Goal: Information Seeking & Learning: Learn about a topic

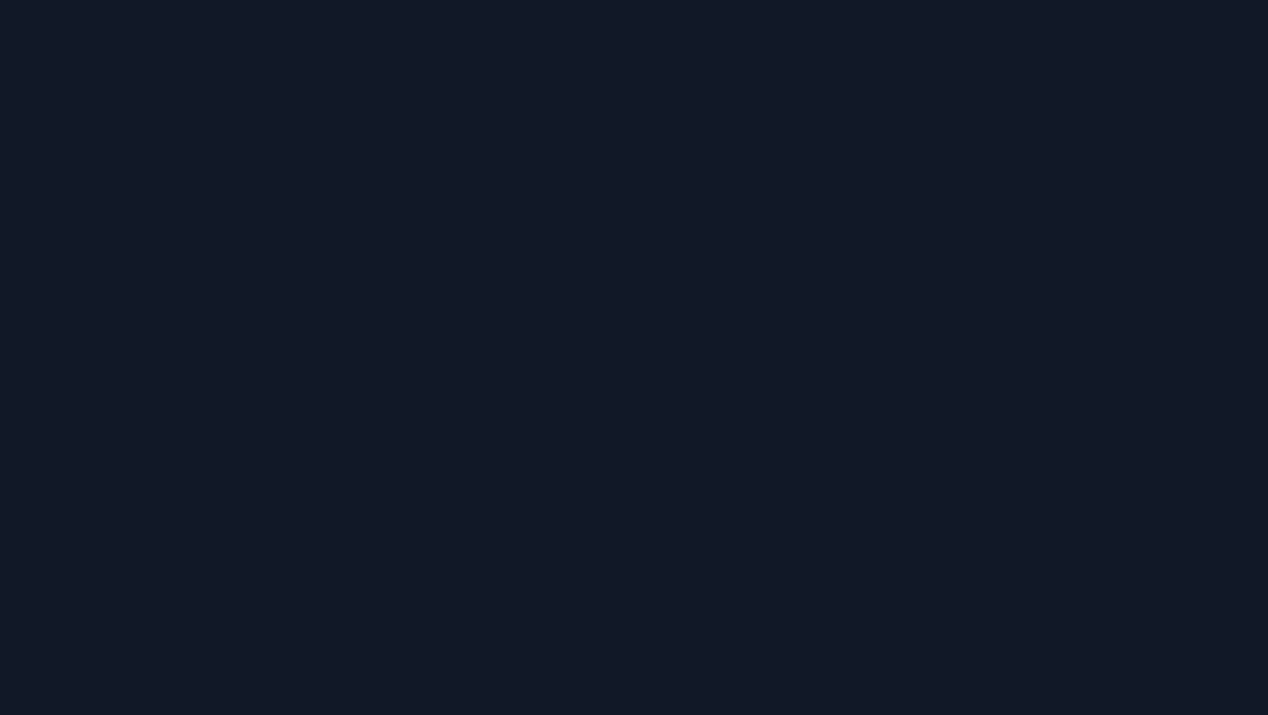
click at [673, 488] on div at bounding box center [634, 357] width 1268 height 715
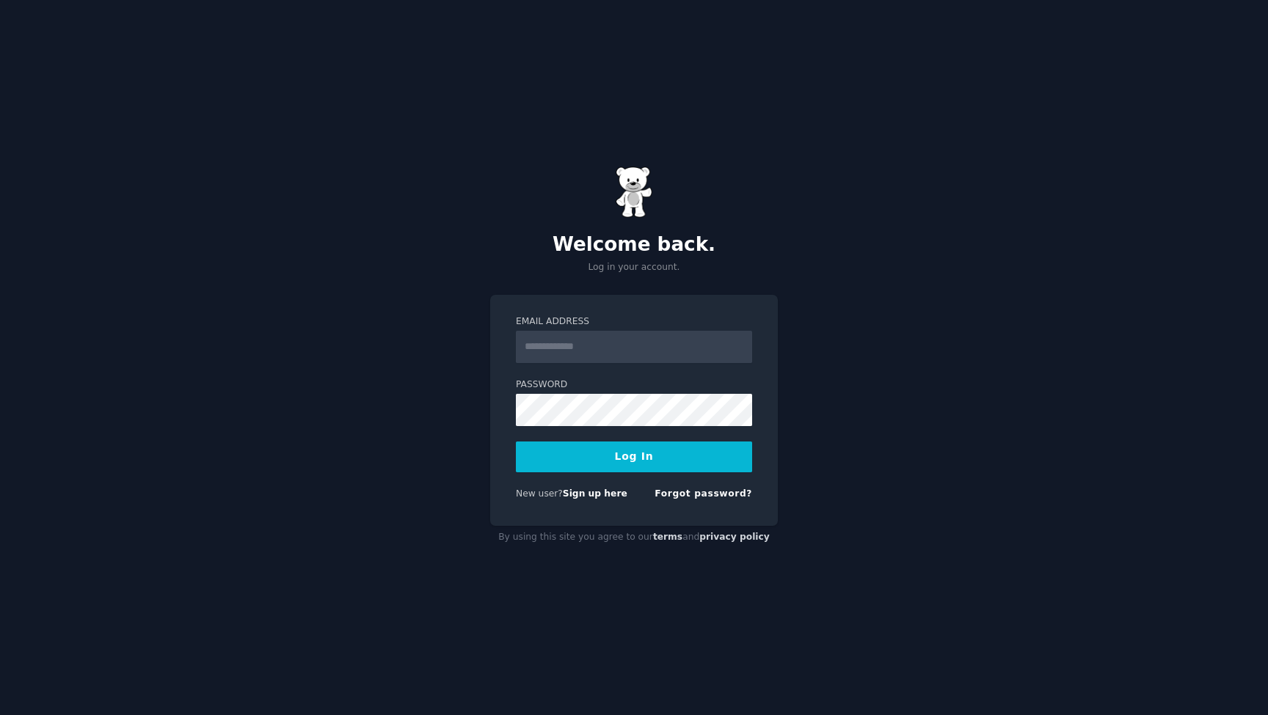
click at [574, 353] on input "Email Address" at bounding box center [634, 347] width 236 height 32
type input "**********"
click at [616, 470] on button "Log In" at bounding box center [634, 457] width 236 height 31
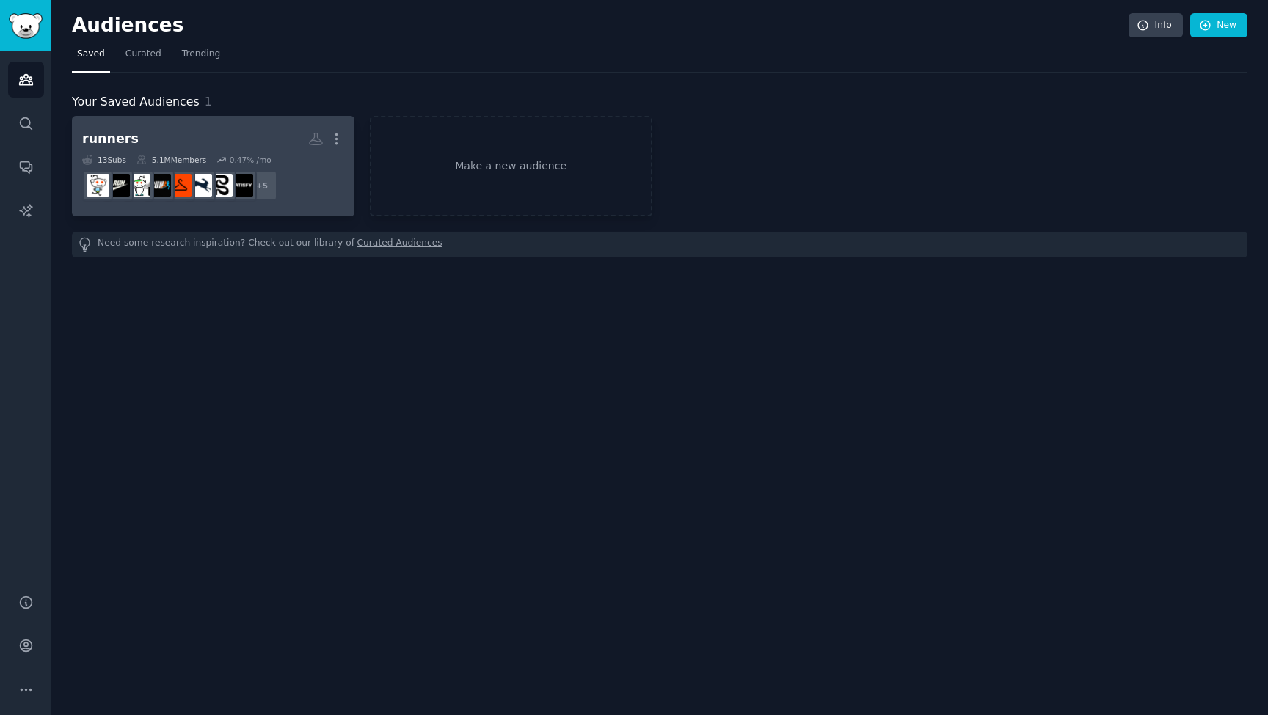
click at [215, 126] on h2 "runners Custom Audience More" at bounding box center [213, 139] width 262 height 26
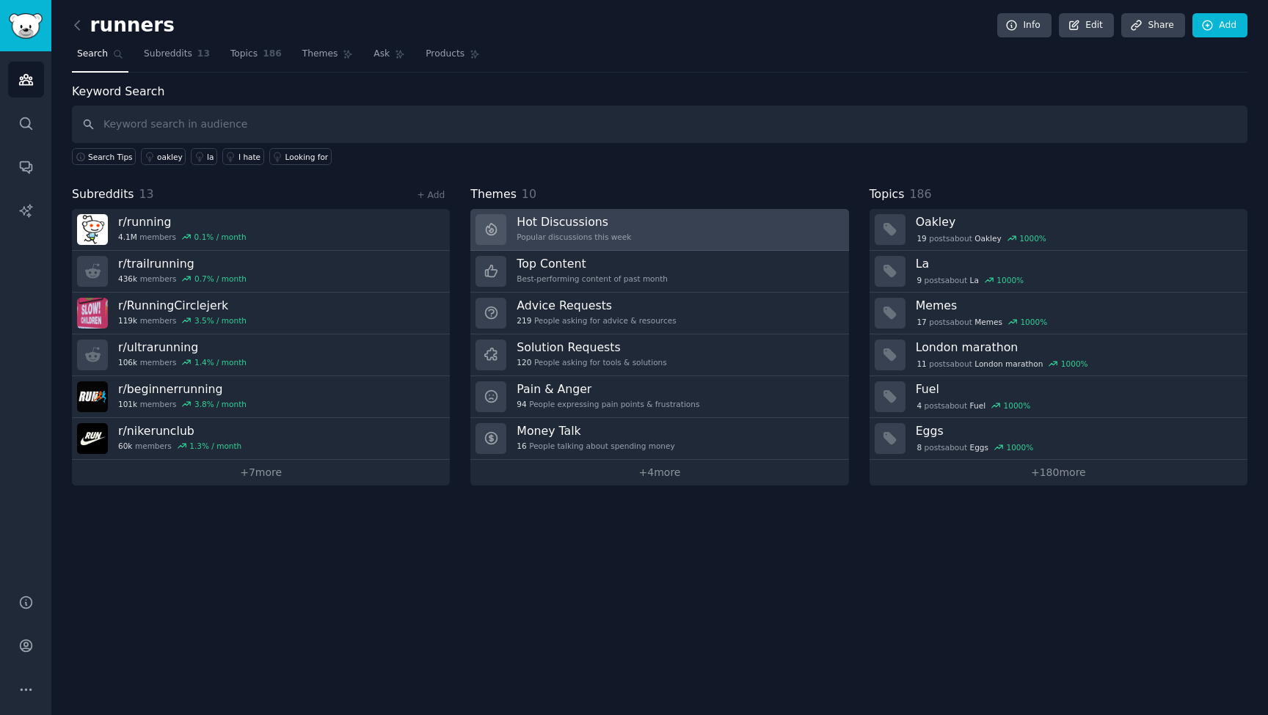
click at [584, 235] on div "Popular discussions this week" at bounding box center [573, 237] width 114 height 10
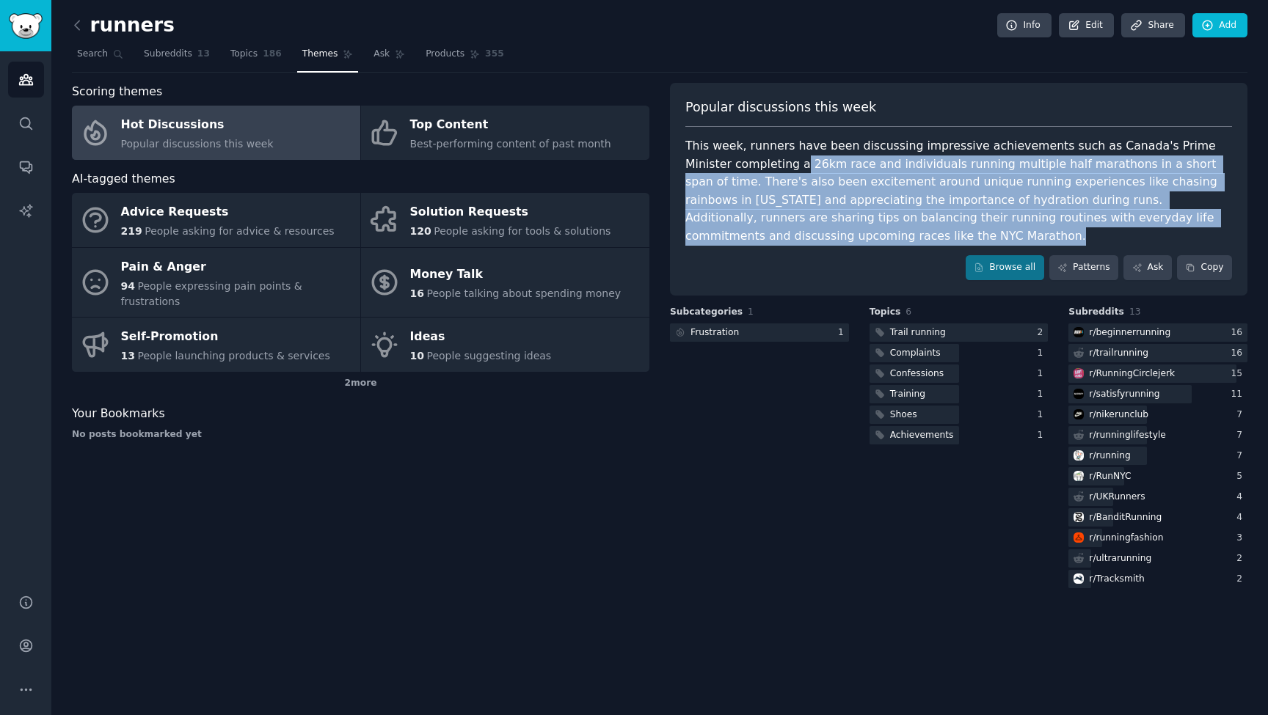
drag, startPoint x: 751, startPoint y: 158, endPoint x: 753, endPoint y: 247, distance: 88.8
click at [753, 247] on div "Popular discussions this week This week, runners have been discussing impressiv…" at bounding box center [958, 189] width 577 height 213
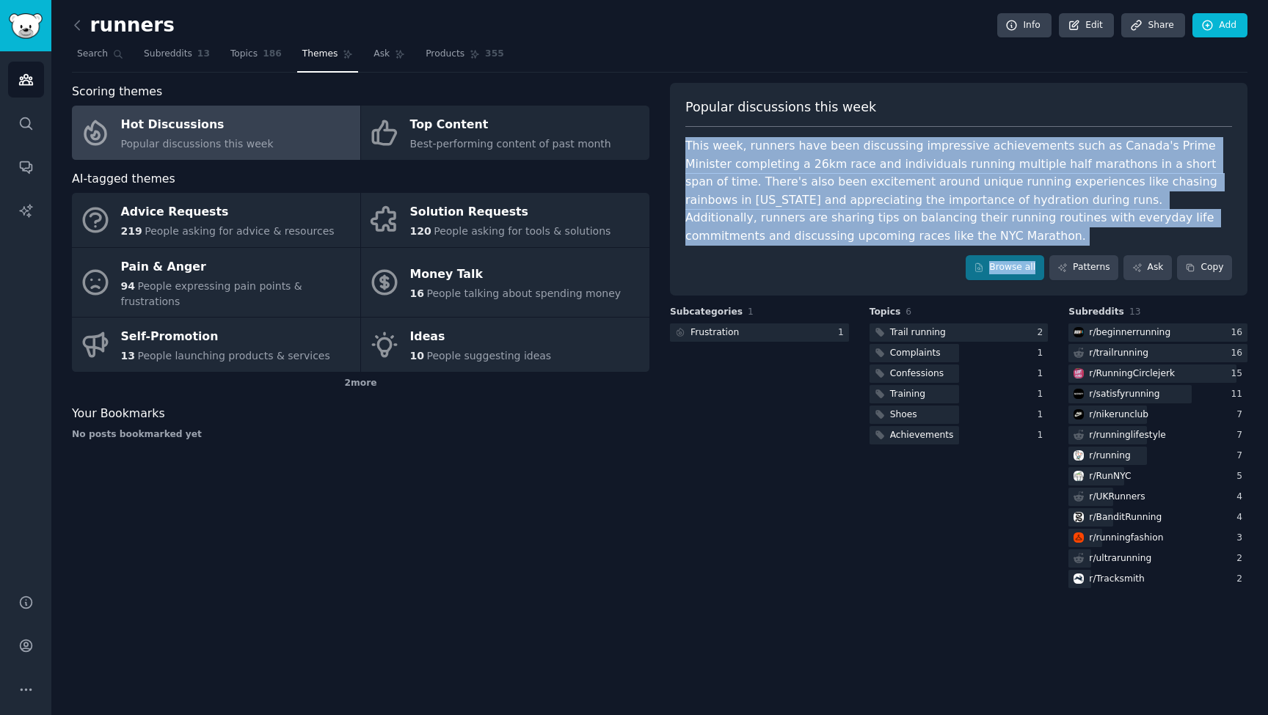
drag, startPoint x: 753, startPoint y: 274, endPoint x: 687, endPoint y: 151, distance: 139.5
click at [687, 151] on div "Popular discussions this week This week, runners have been discussing impressiv…" at bounding box center [958, 189] width 577 height 213
click at [701, 160] on div "This week, runners have been discussing impressive achievements such as Canada'…" at bounding box center [958, 191] width 547 height 108
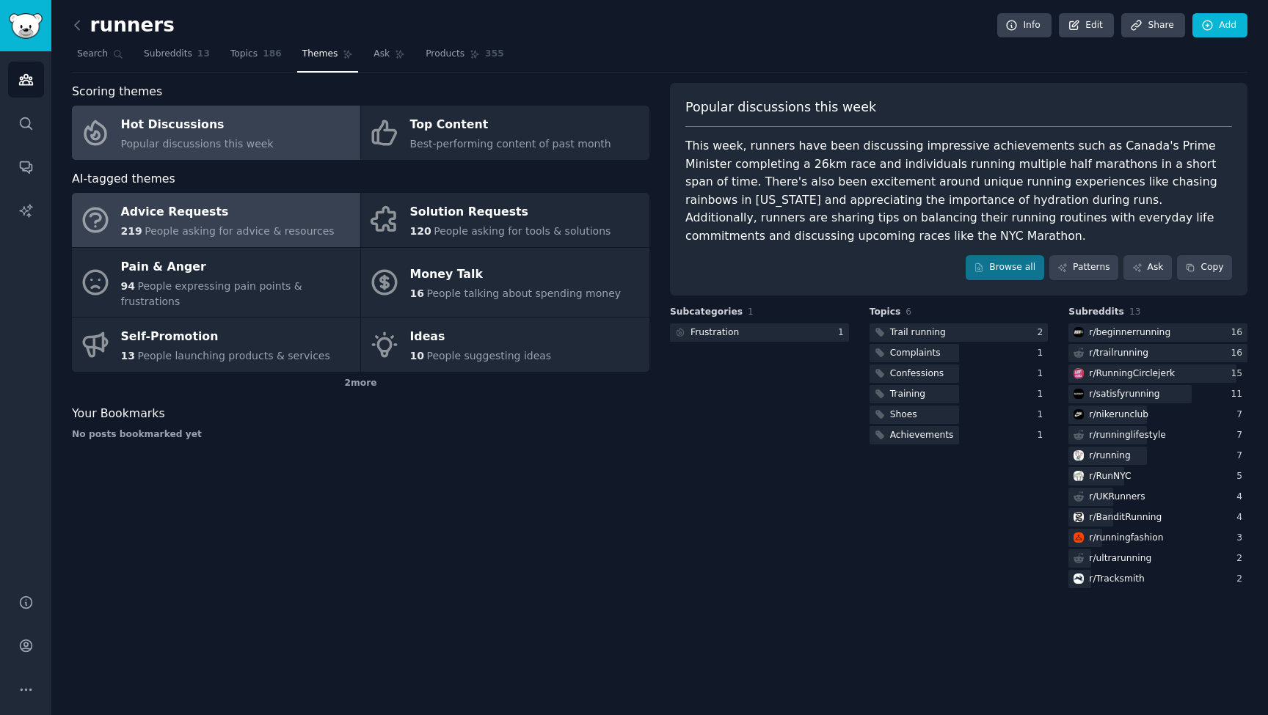
click at [197, 227] on span "People asking for advice & resources" at bounding box center [239, 231] width 189 height 12
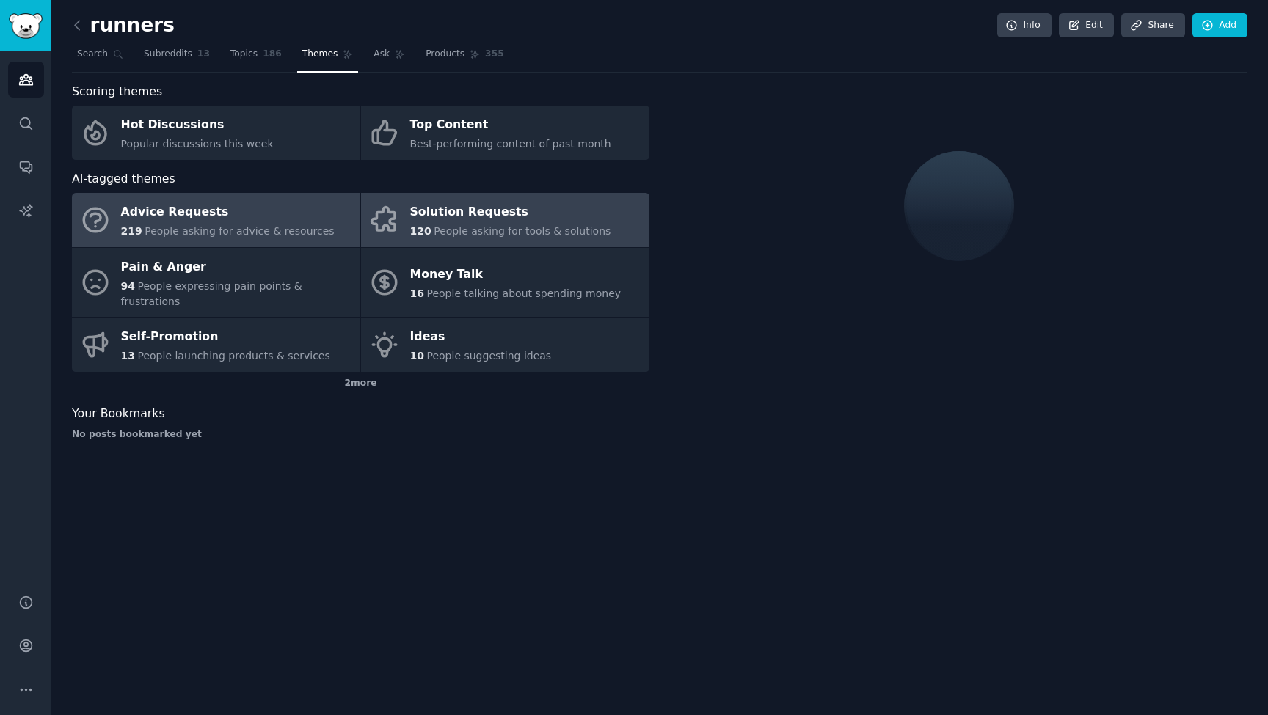
click at [461, 216] on div "Solution Requests" at bounding box center [510, 212] width 201 height 23
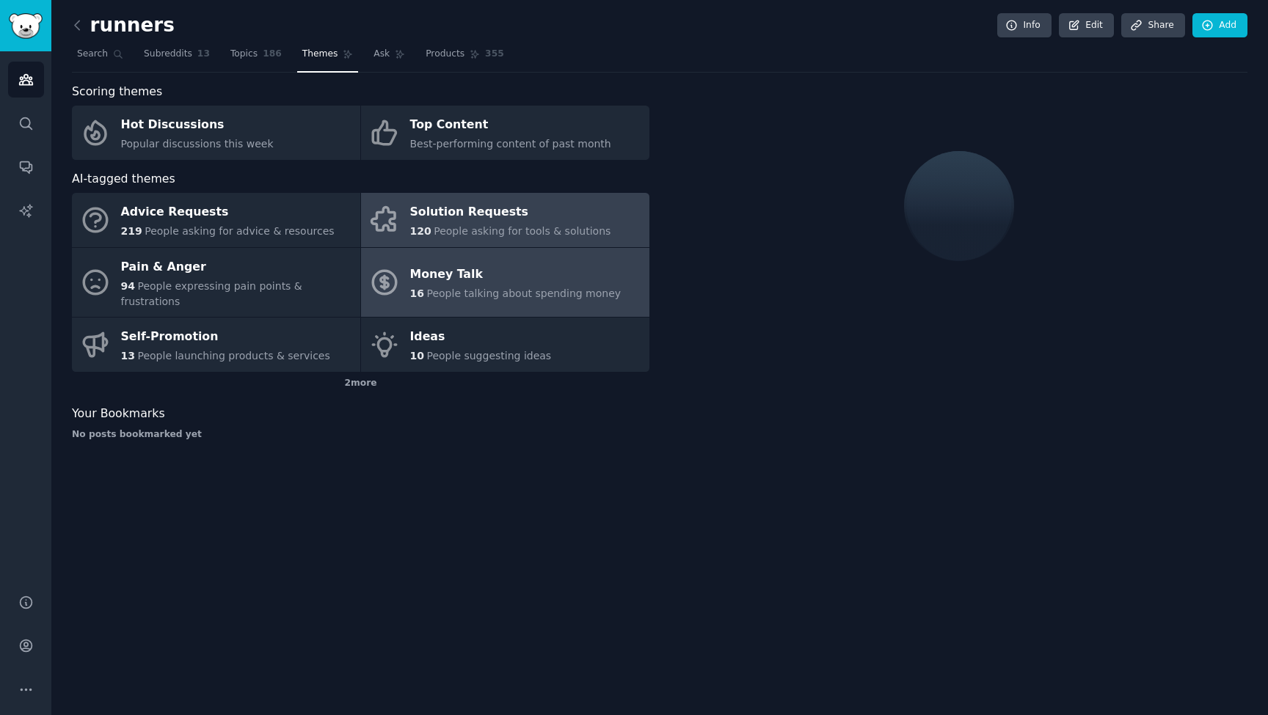
click at [439, 266] on div "Money Talk" at bounding box center [515, 274] width 211 height 23
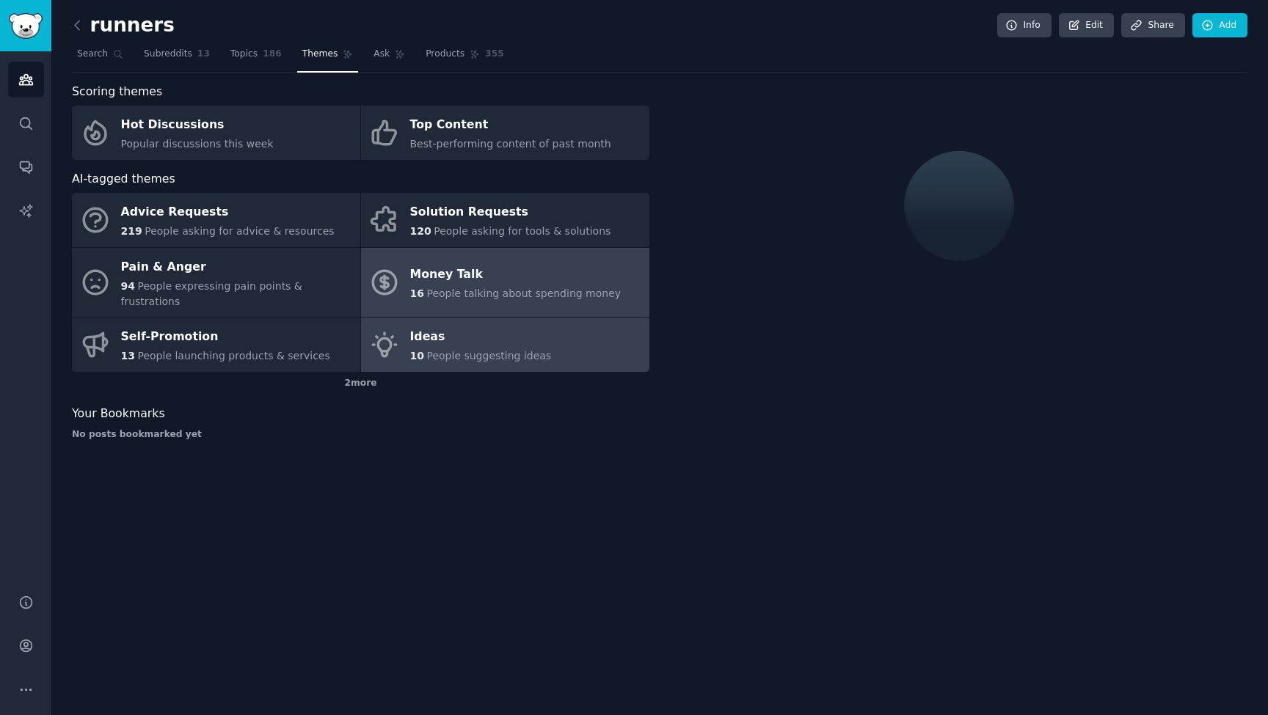
click at [424, 326] on div "Ideas" at bounding box center [481, 337] width 142 height 23
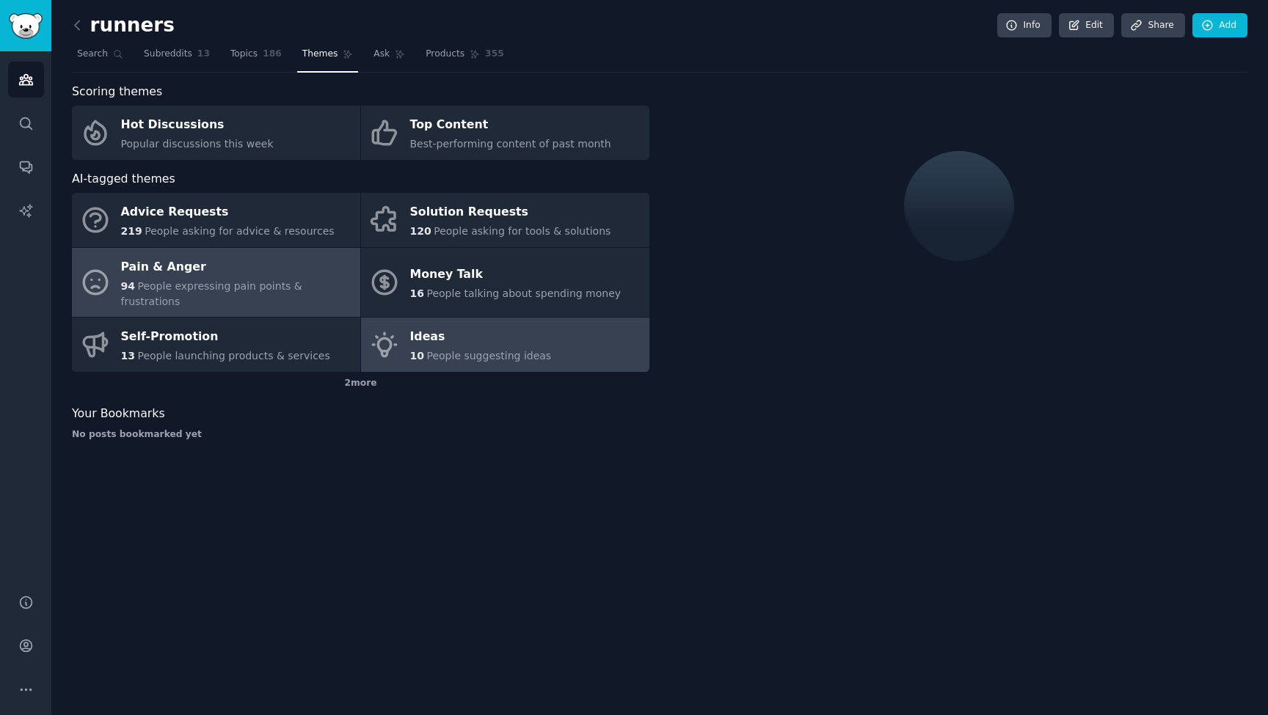
click at [263, 280] on span "People expressing pain points & frustrations" at bounding box center [211, 293] width 181 height 27
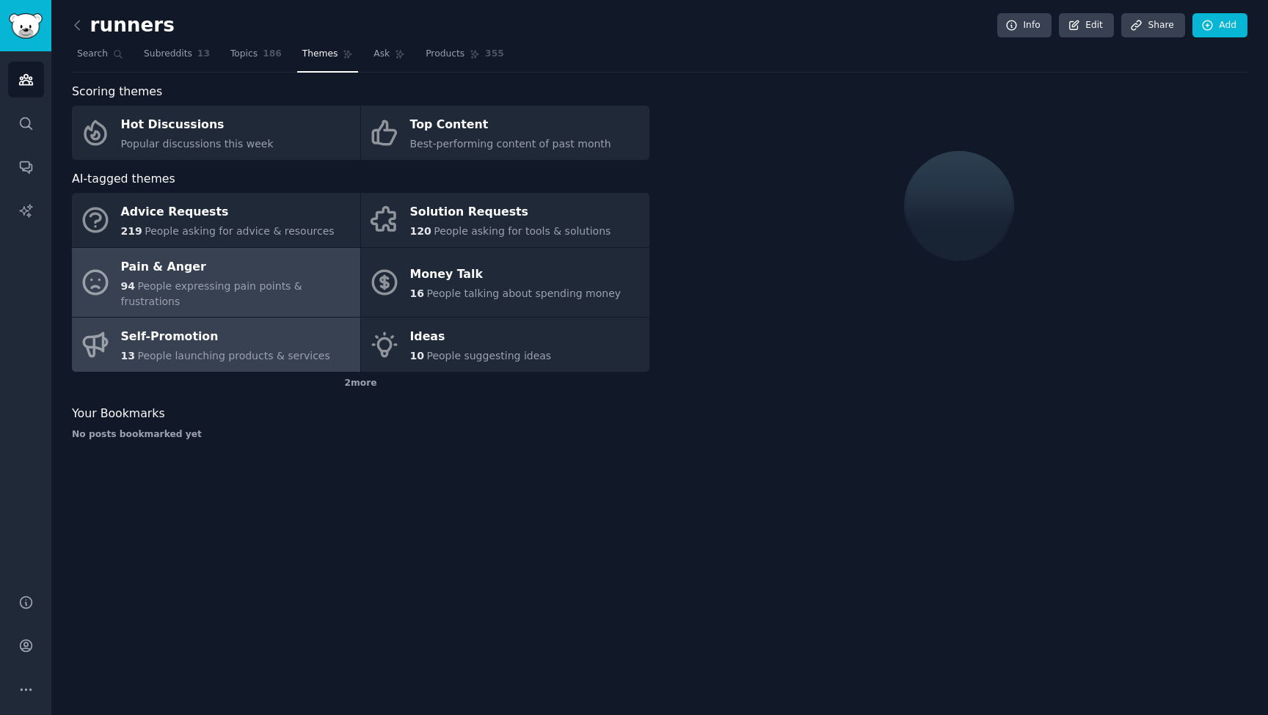
click at [251, 348] on div "13 People launching products & services" at bounding box center [225, 355] width 209 height 15
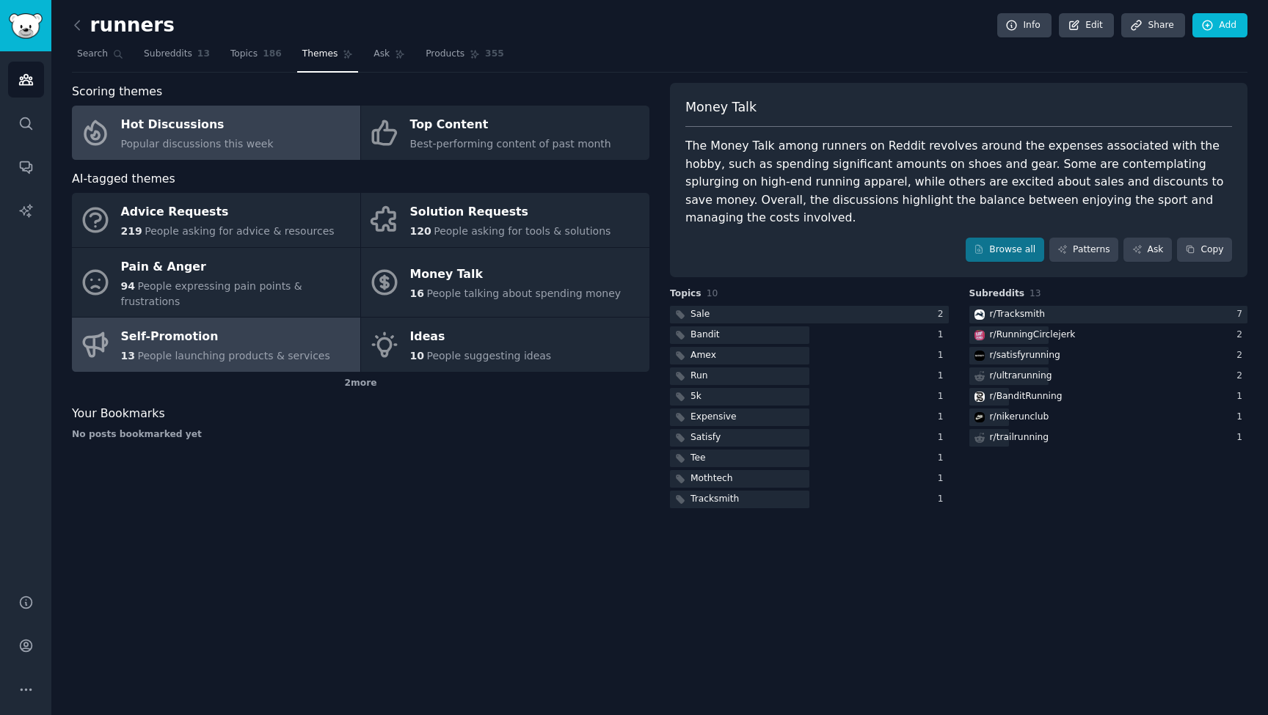
click at [255, 140] on span "Popular discussions this week" at bounding box center [197, 144] width 153 height 12
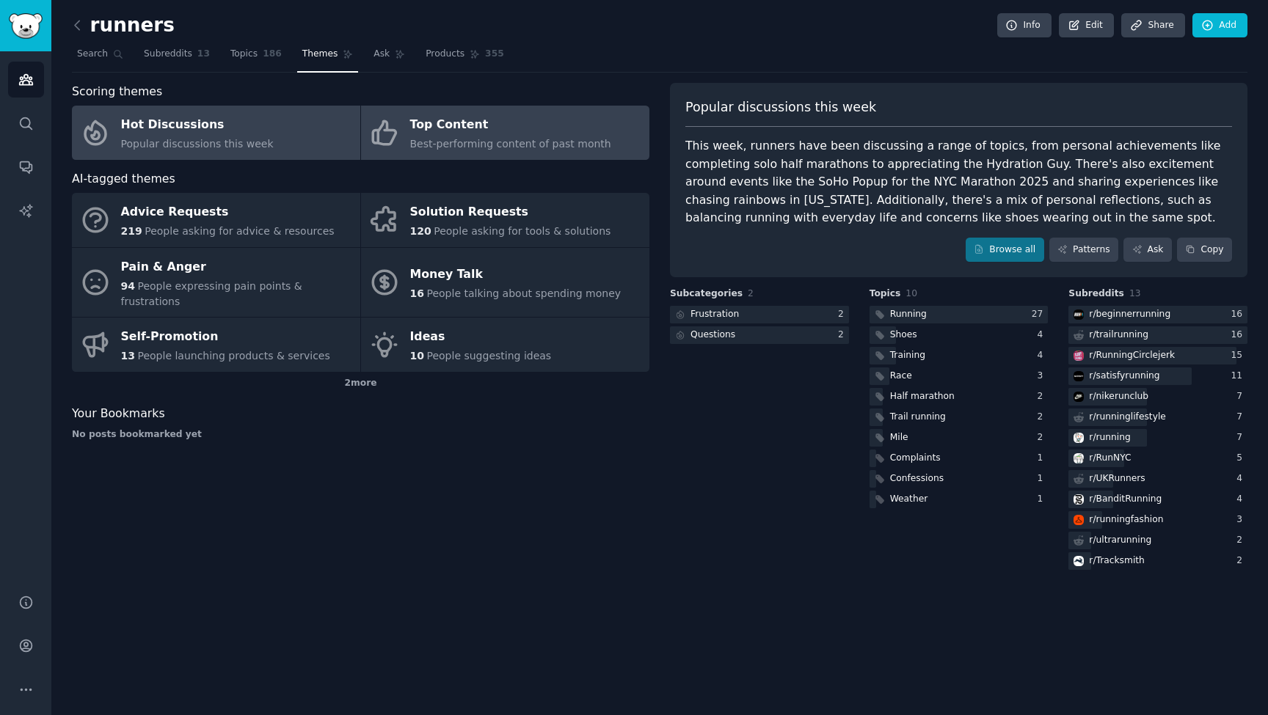
click at [477, 131] on div "Top Content" at bounding box center [510, 125] width 201 height 23
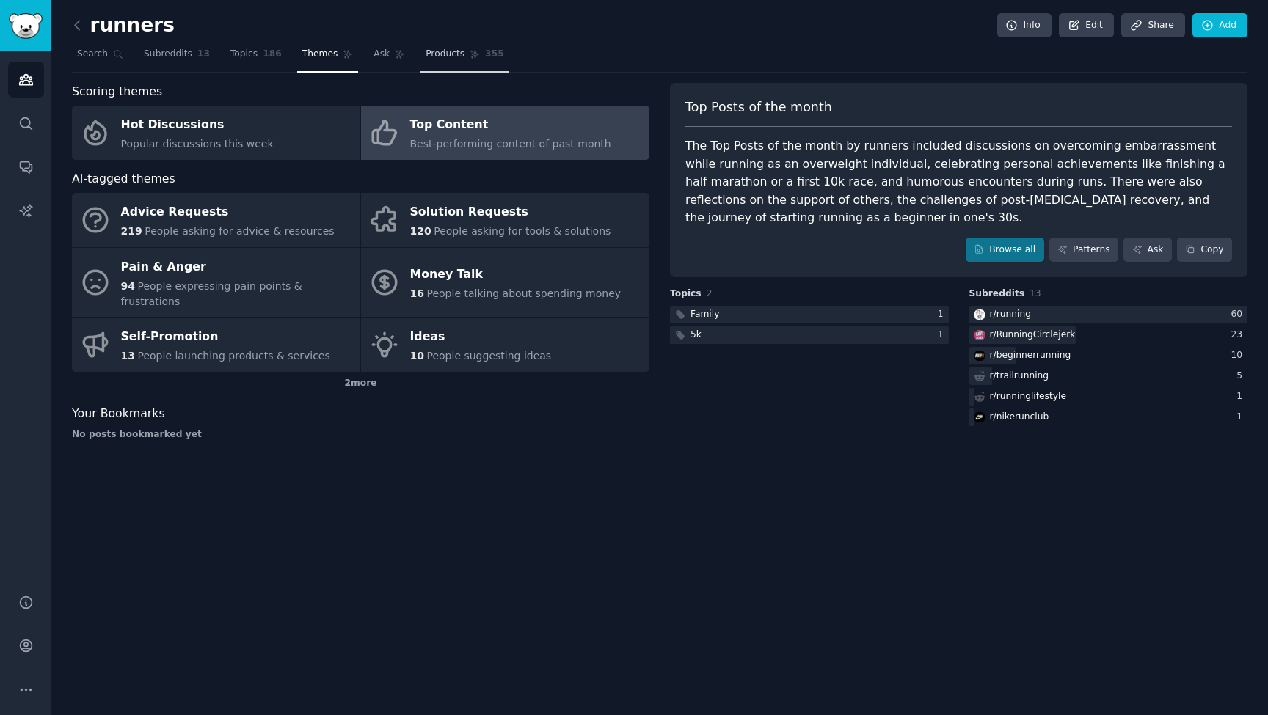
click at [431, 48] on span "Products" at bounding box center [445, 54] width 39 height 13
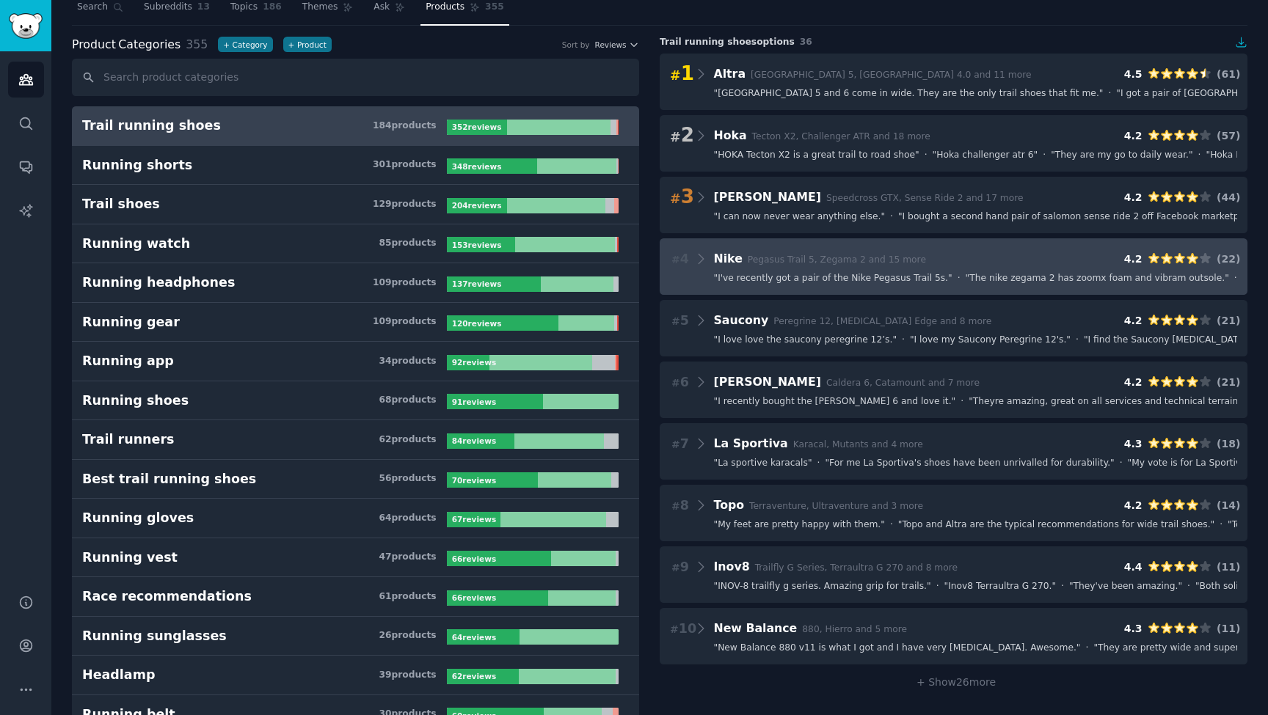
scroll to position [53, 0]
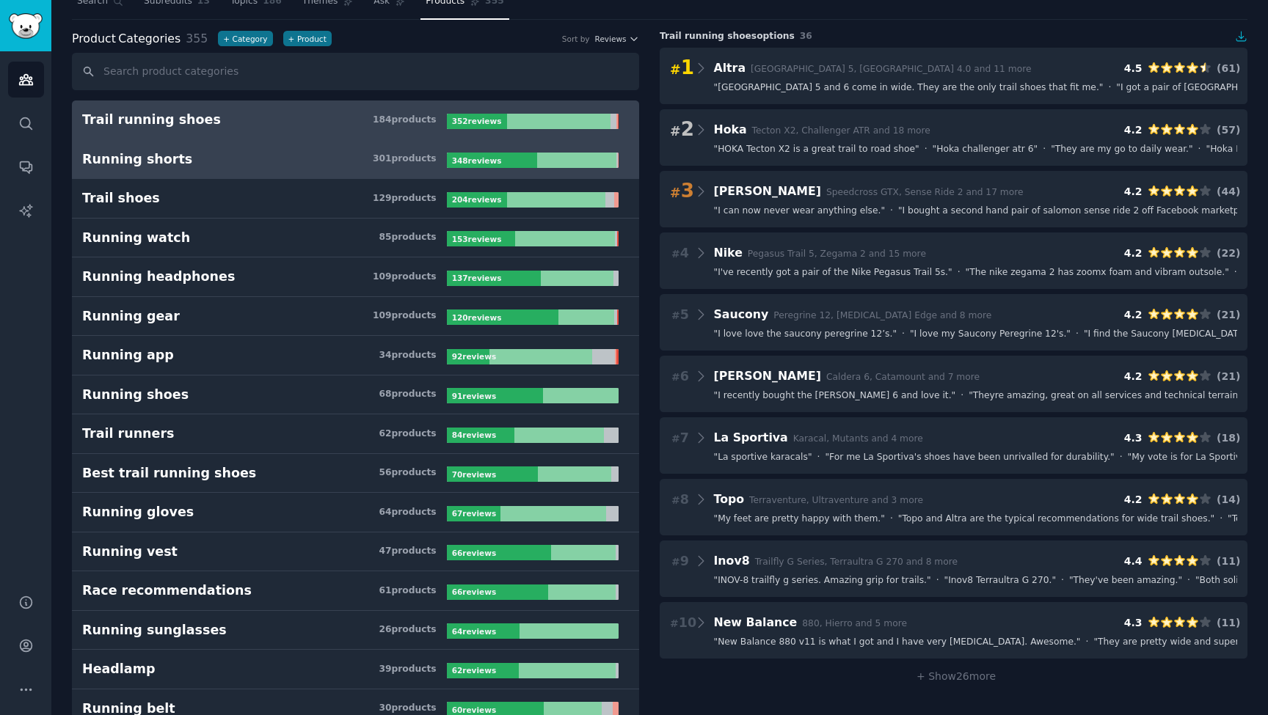
click at [222, 176] on link "Running shorts 301 product s 348 review s" at bounding box center [355, 160] width 567 height 40
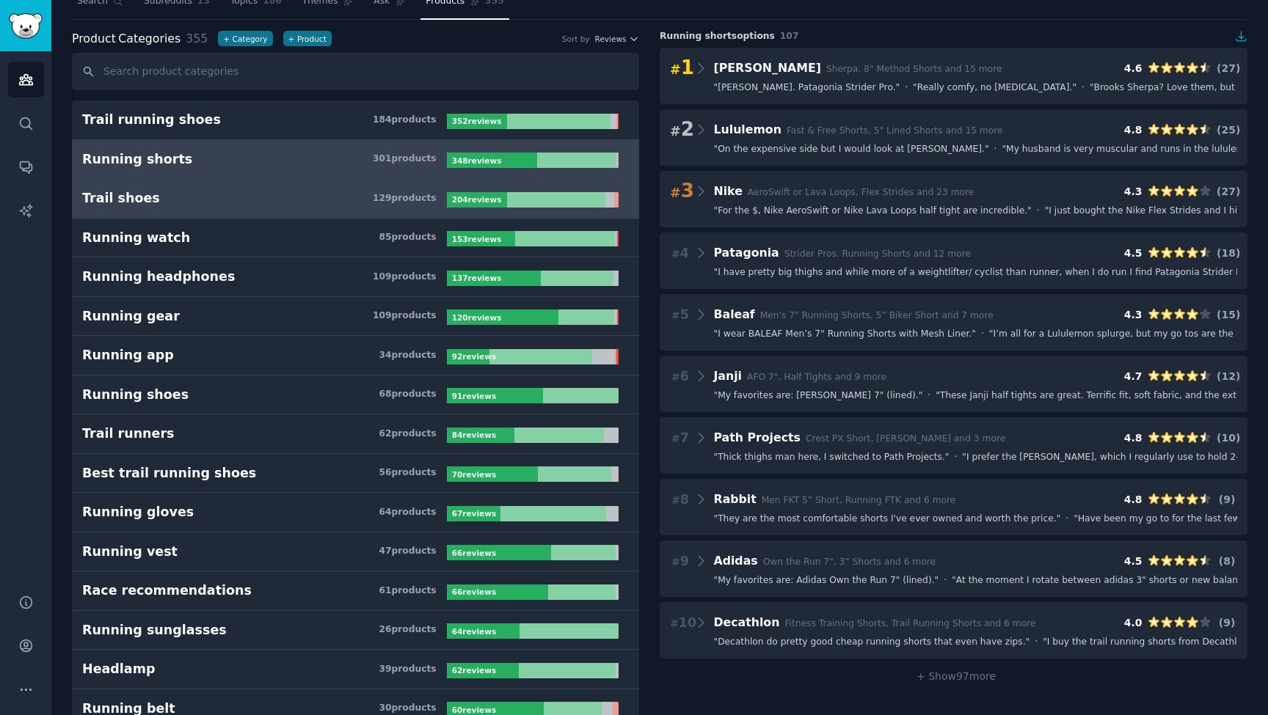
click at [217, 208] on link "Trail shoes 129 product s 204 review s" at bounding box center [355, 199] width 567 height 40
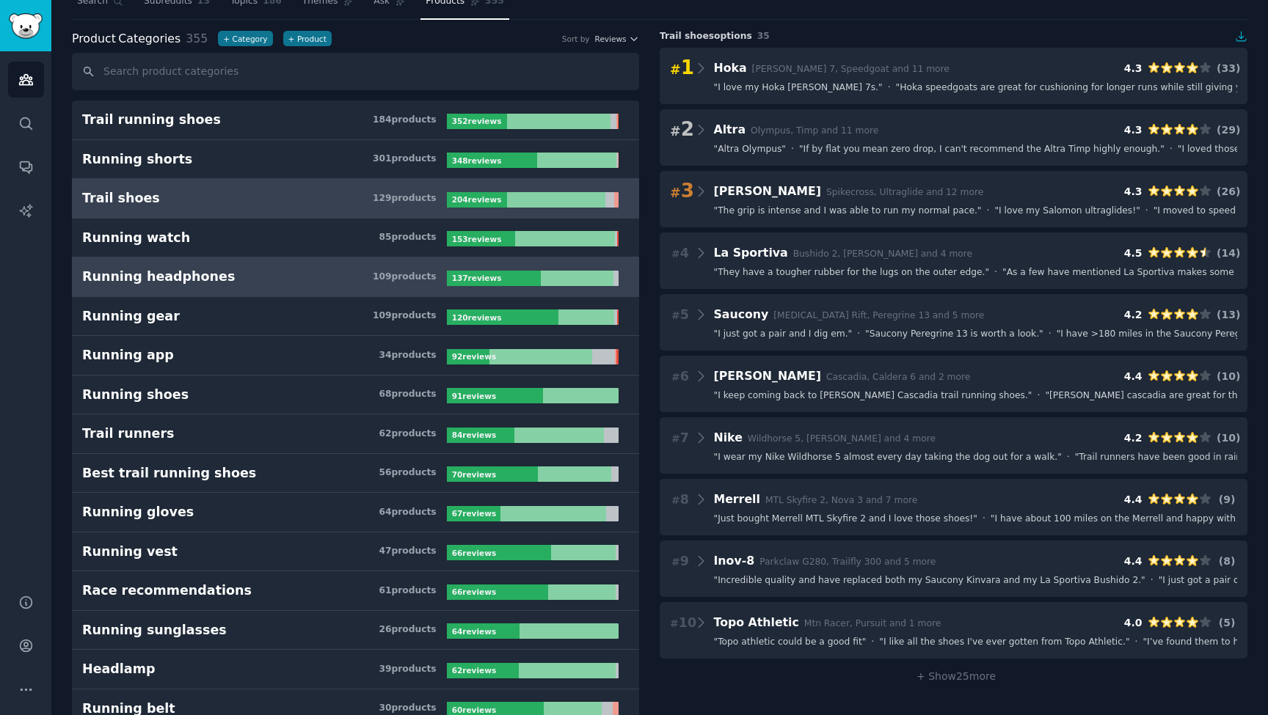
click at [178, 271] on div "Running headphones" at bounding box center [158, 277] width 153 height 18
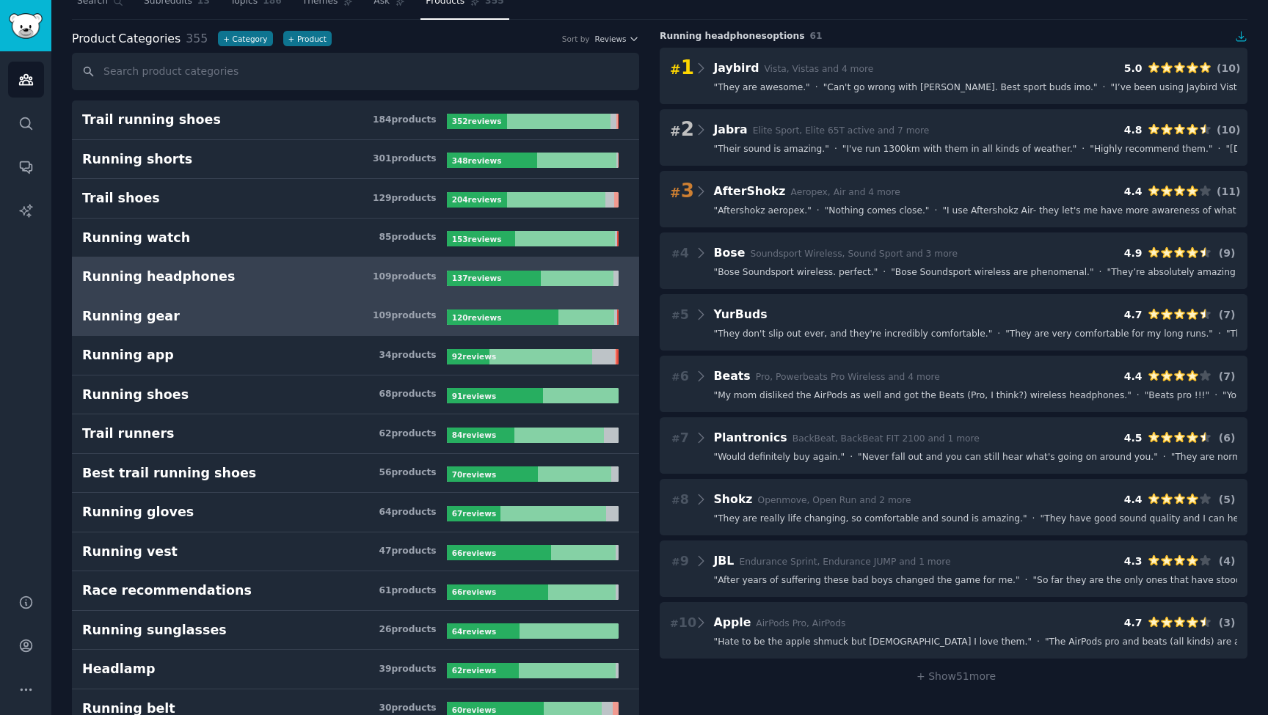
click at [160, 318] on div "Running gear" at bounding box center [131, 316] width 98 height 18
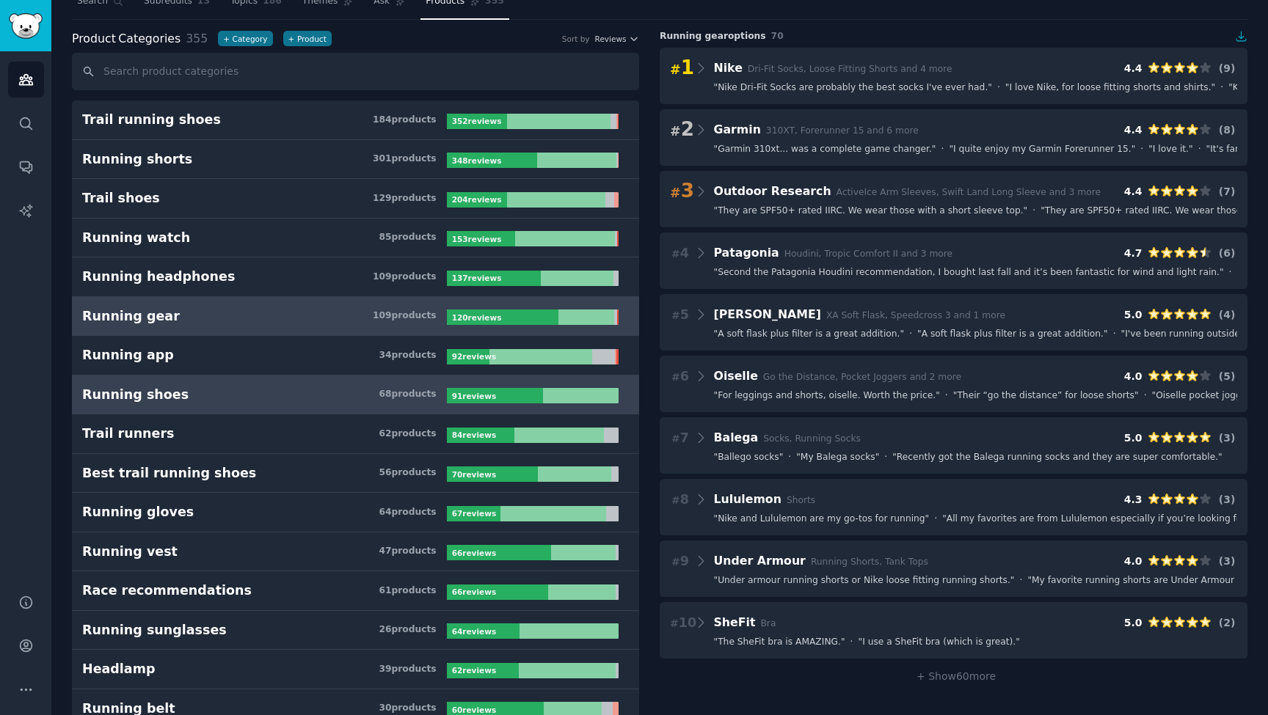
click at [142, 392] on div "Running shoes" at bounding box center [135, 395] width 106 height 18
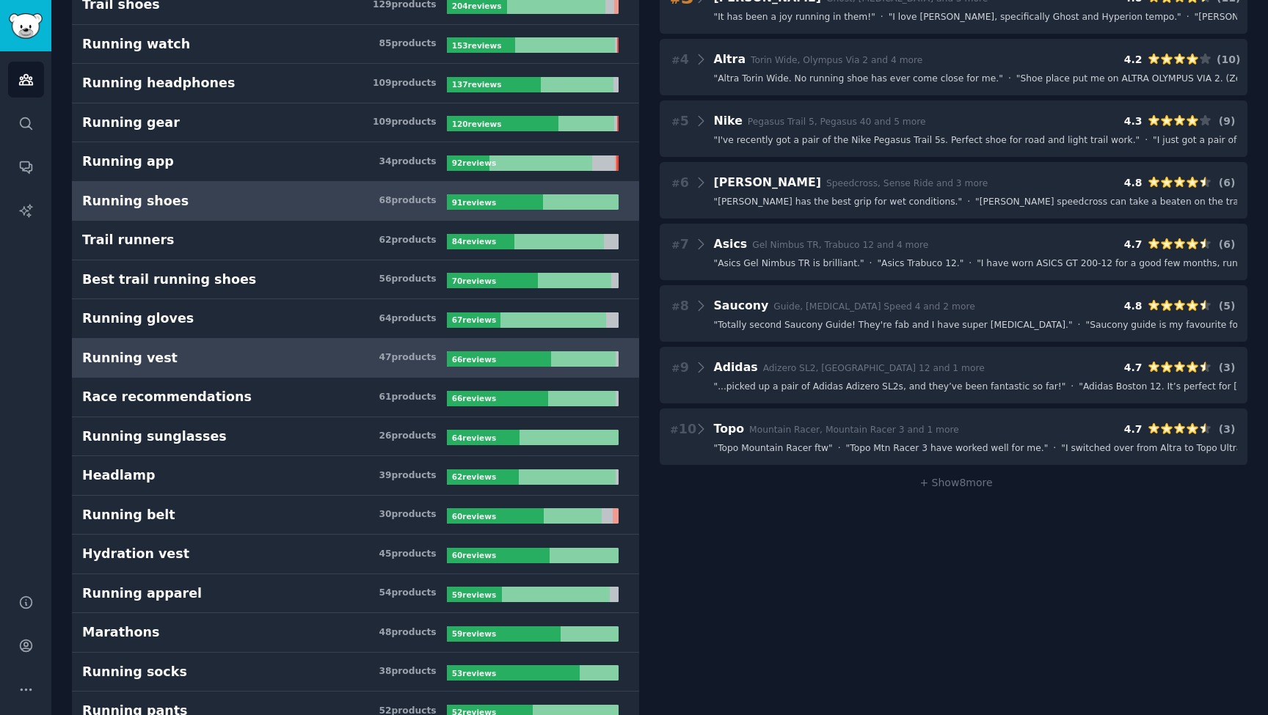
click at [171, 370] on link "Running vest 47 product s 66 review s" at bounding box center [355, 359] width 567 height 40
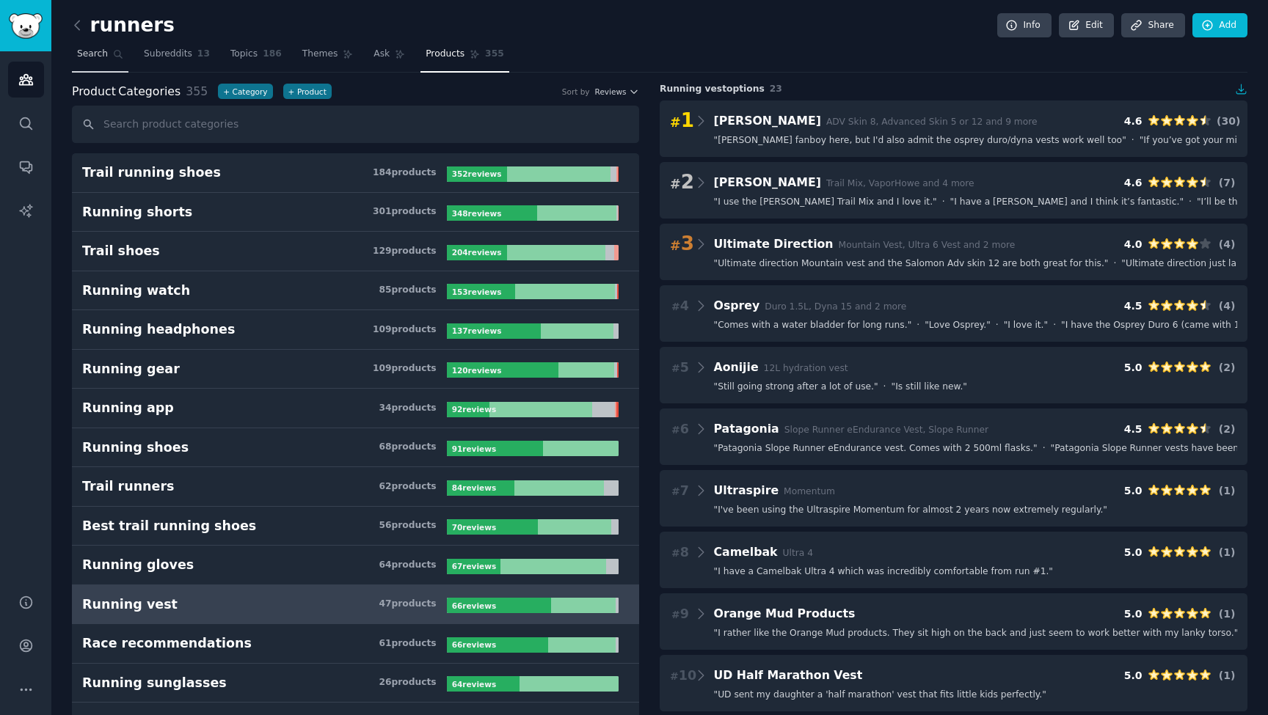
click at [94, 54] on span "Search" at bounding box center [92, 54] width 31 height 13
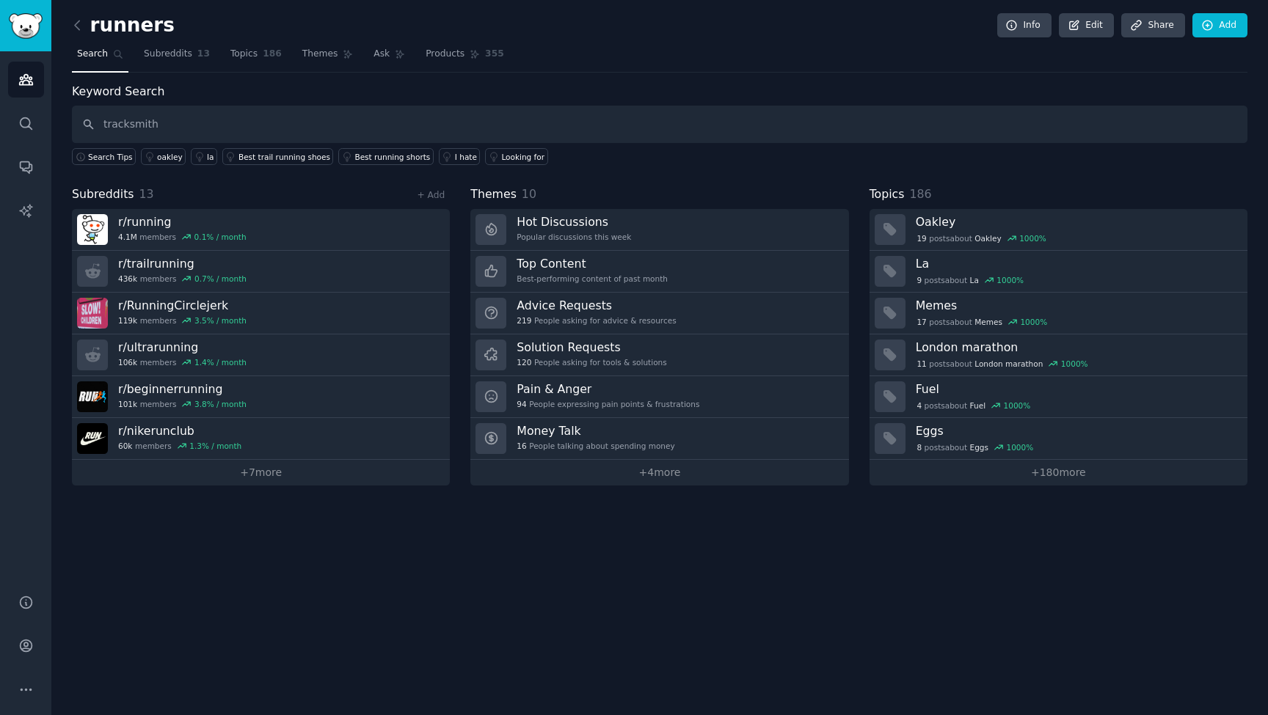
type input "tracksmith"
